Goal: Use online tool/utility

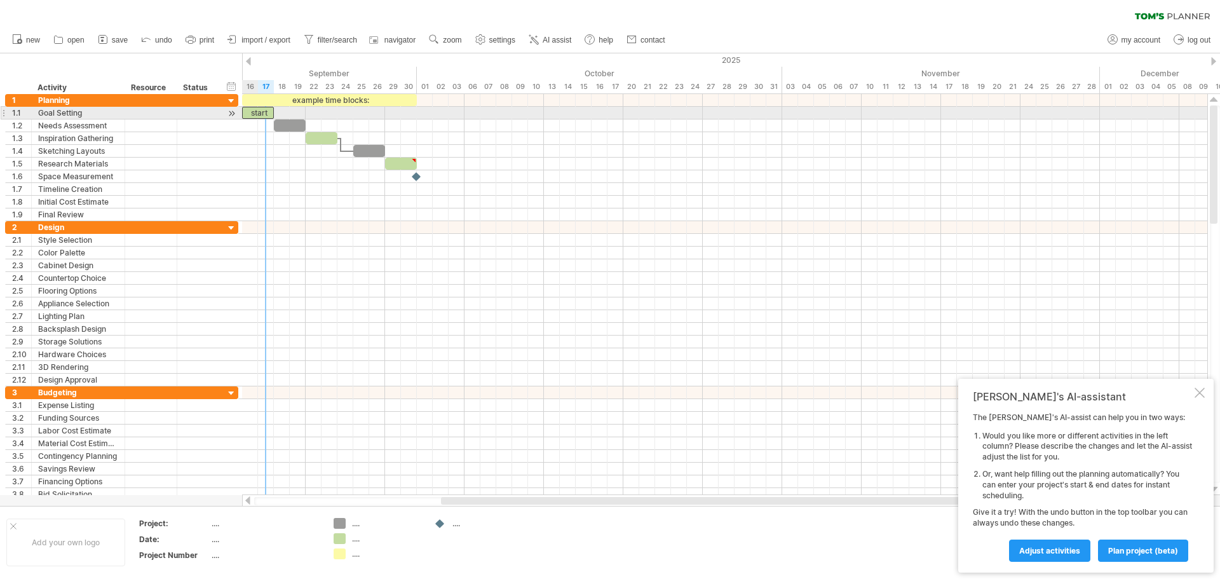
click at [263, 116] on div "start" at bounding box center [258, 113] width 32 height 12
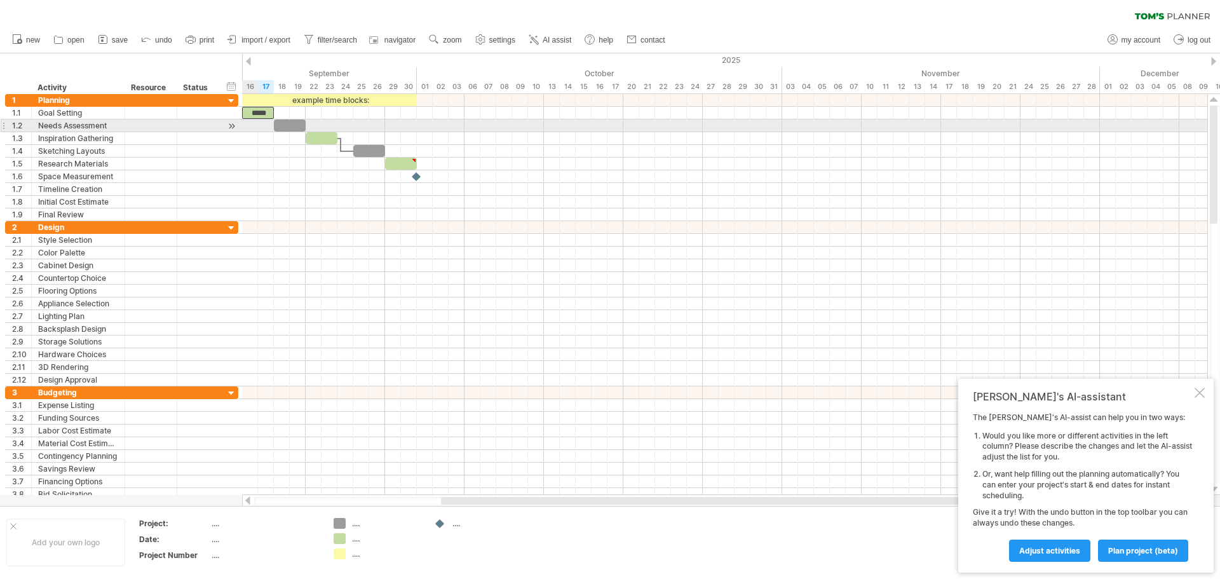
click at [257, 128] on div at bounding box center [724, 125] width 965 height 13
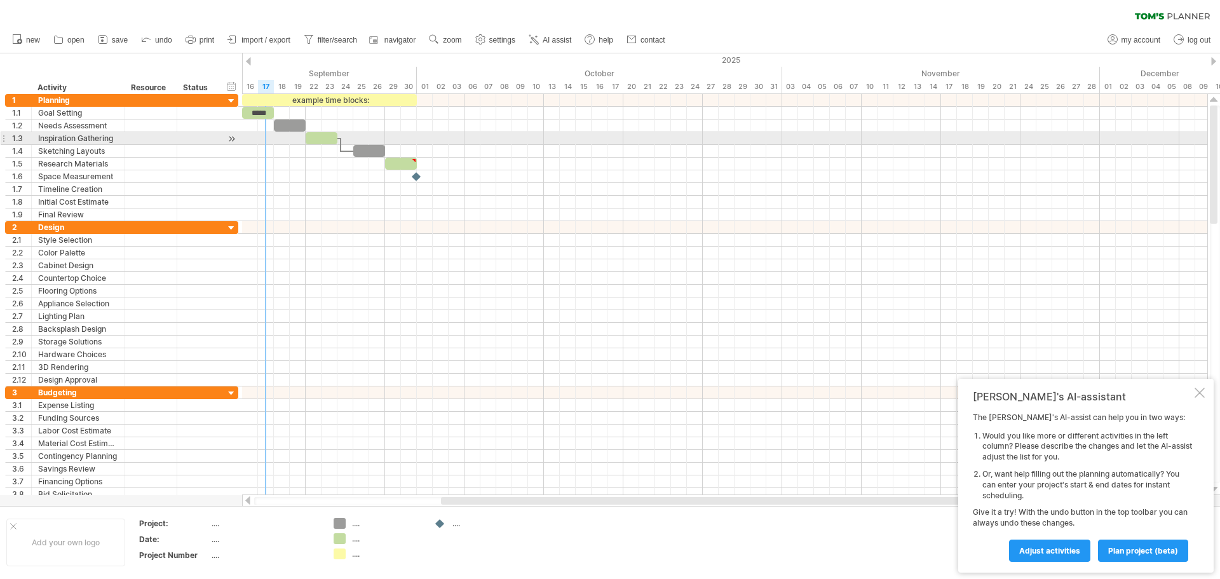
click at [267, 139] on div at bounding box center [724, 138] width 965 height 13
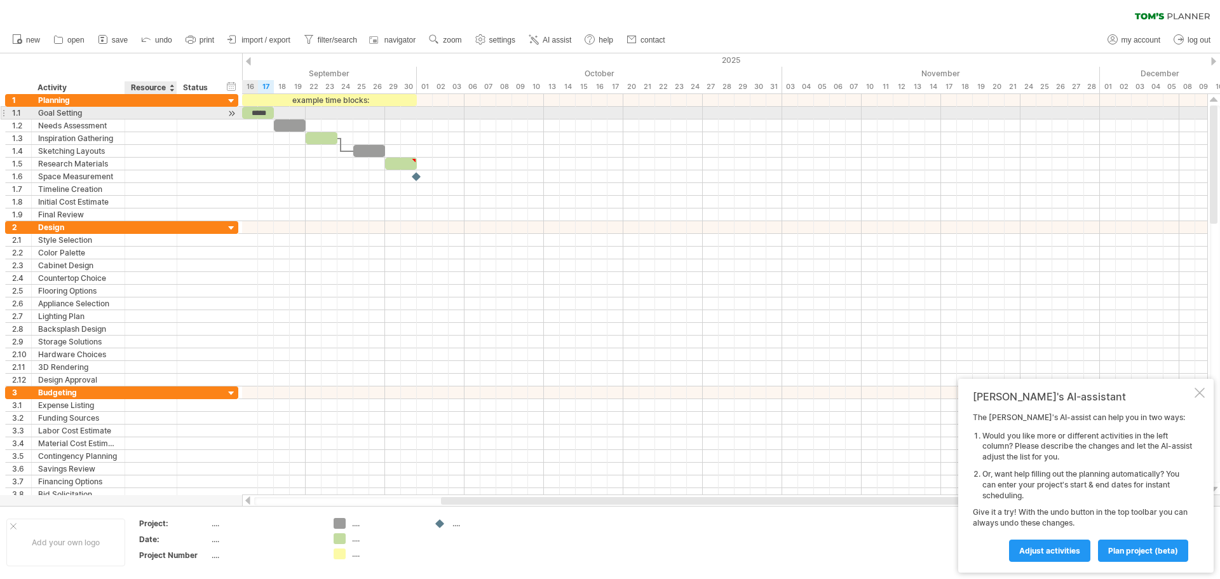
click at [147, 113] on div at bounding box center [151, 113] width 39 height 12
click at [147, 113] on input "text" at bounding box center [151, 113] width 39 height 12
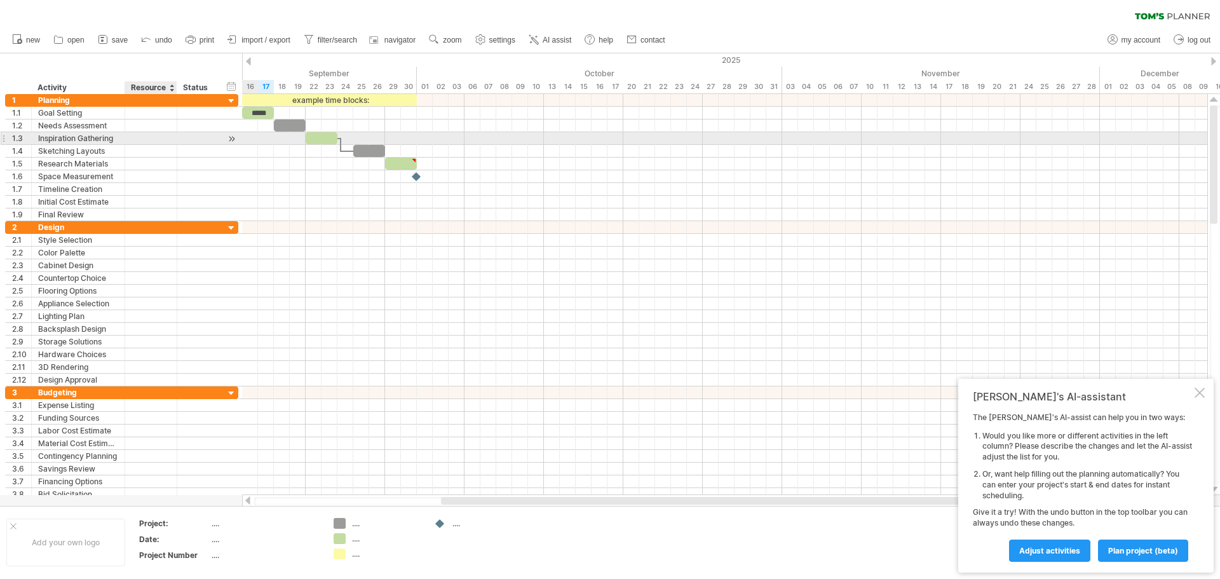
click at [137, 138] on div at bounding box center [151, 138] width 39 height 12
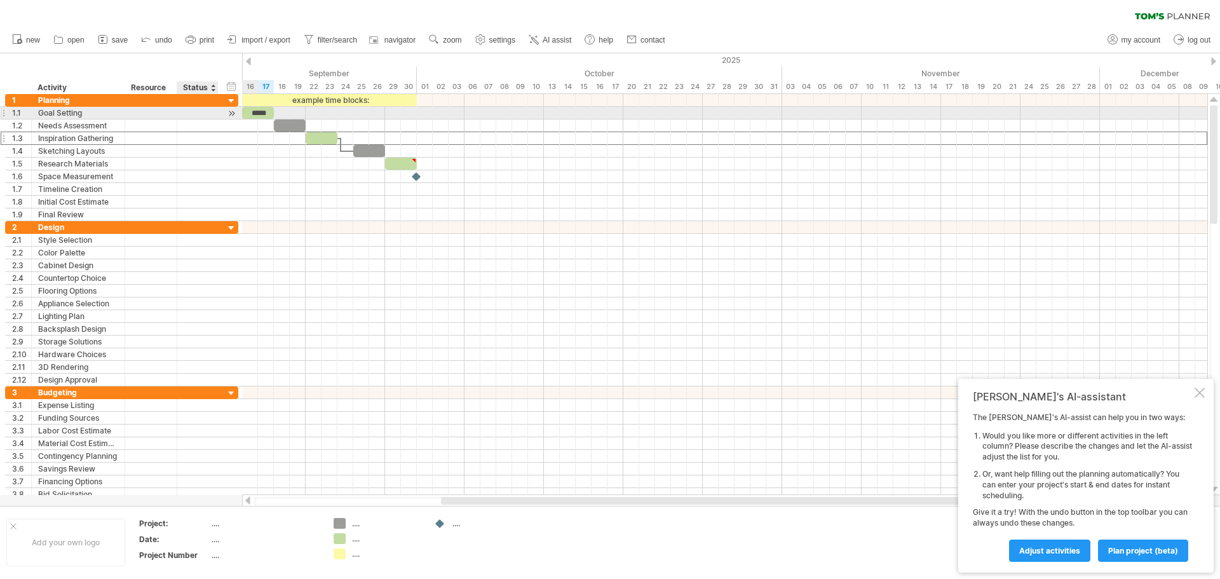
click at [216, 116] on div at bounding box center [217, 113] width 6 height 13
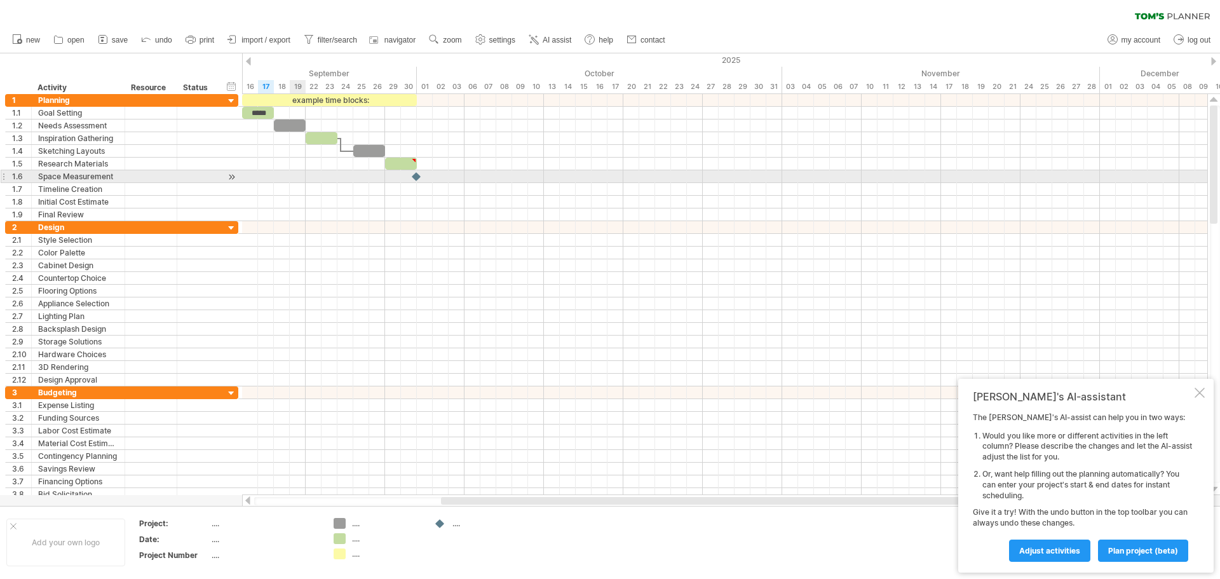
click at [292, 177] on div at bounding box center [724, 176] width 965 height 13
click at [299, 177] on div at bounding box center [724, 176] width 965 height 13
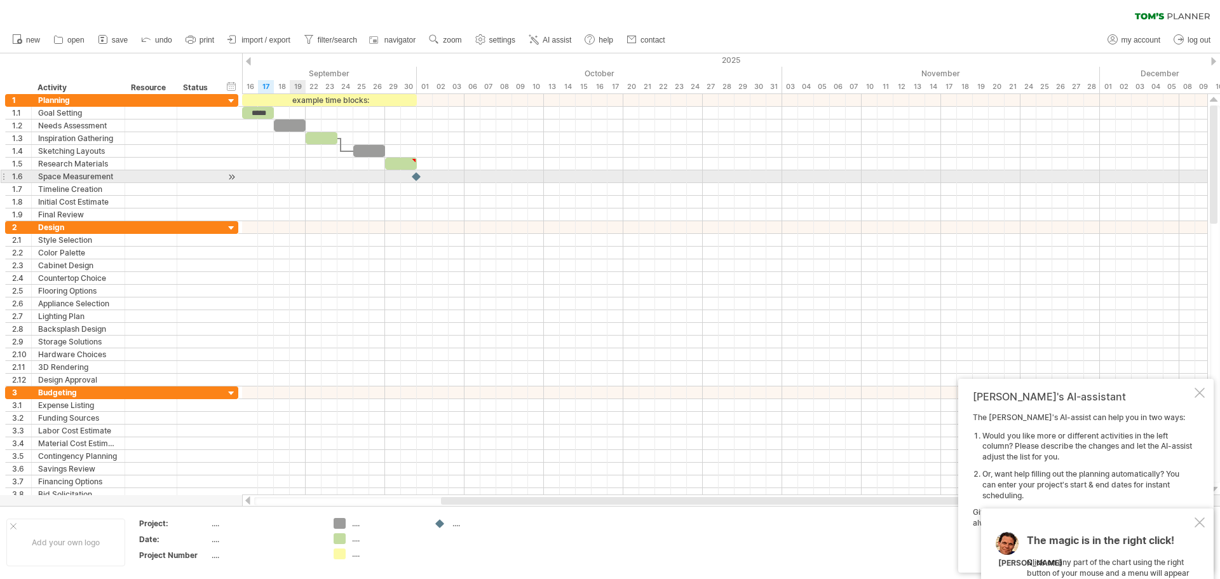
click at [299, 177] on div at bounding box center [724, 176] width 965 height 13
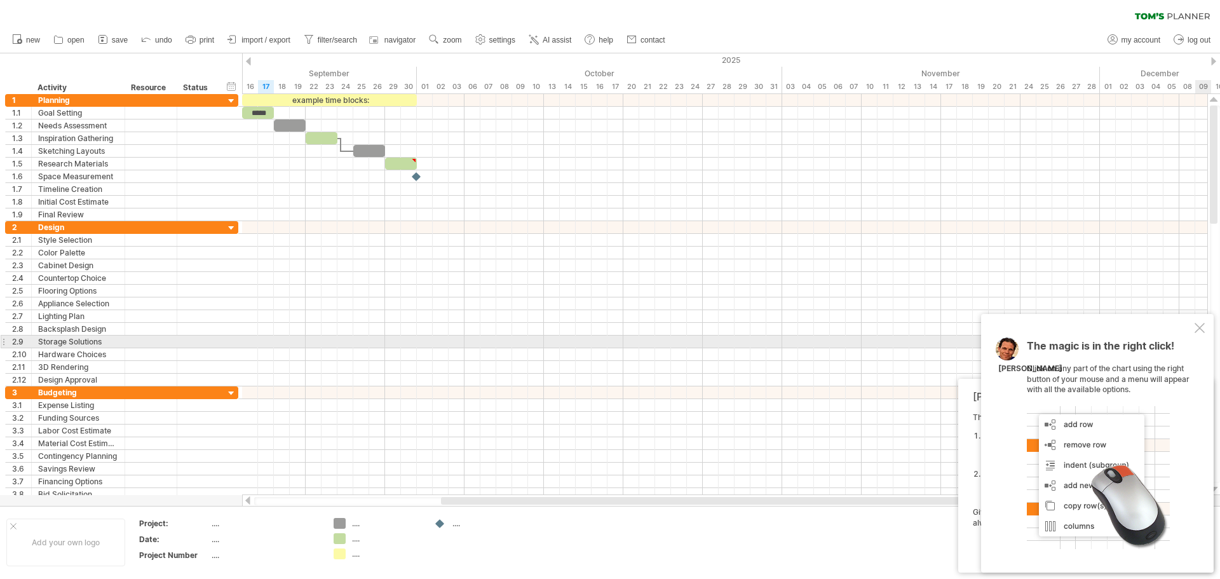
click at [1201, 336] on div "The magic is in the right click! Click on any part of the chart using the right…" at bounding box center [1097, 443] width 233 height 259
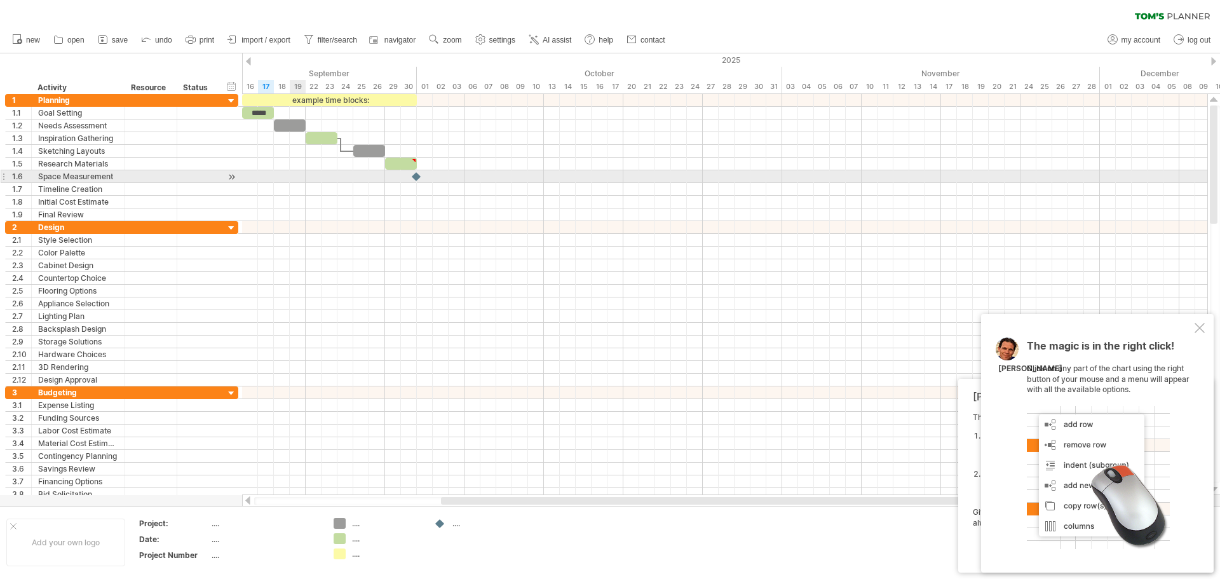
click at [291, 176] on div at bounding box center [724, 176] width 965 height 13
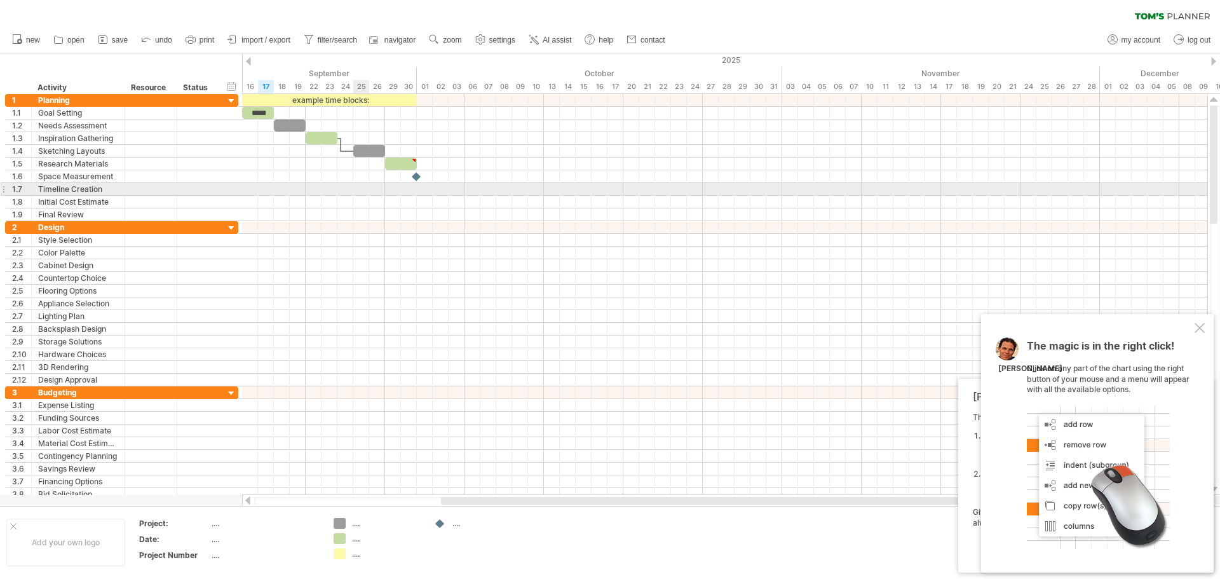
click at [366, 184] on div at bounding box center [724, 189] width 965 height 13
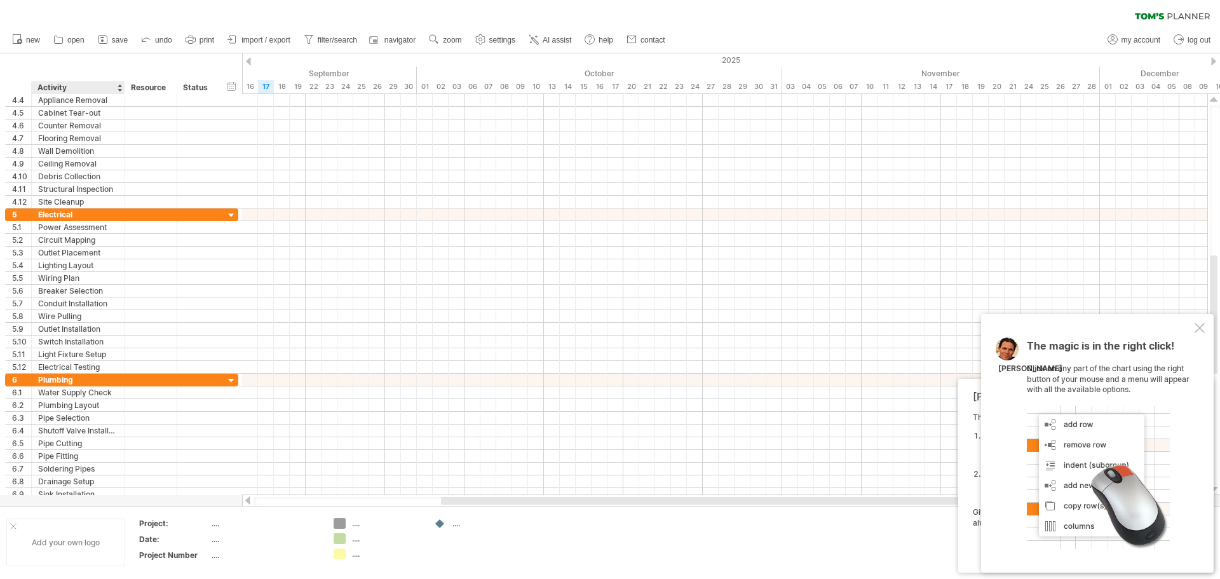
click at [88, 542] on div "Add your own logo" at bounding box center [65, 543] width 119 height 48
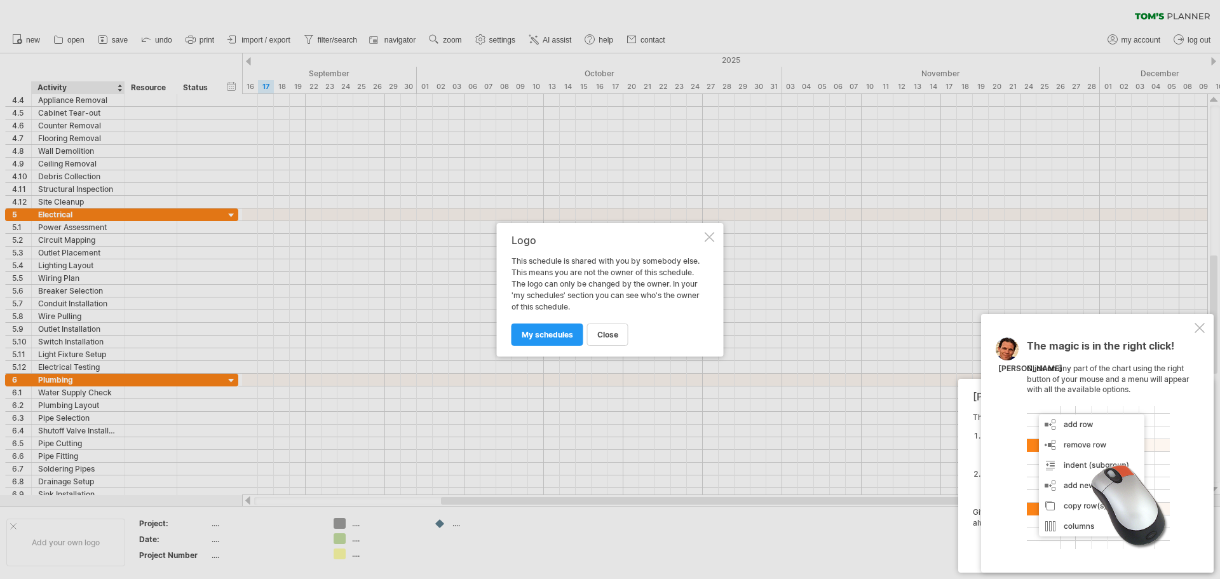
click at [713, 240] on div at bounding box center [710, 237] width 10 height 10
